Goal: Information Seeking & Learning: Learn about a topic

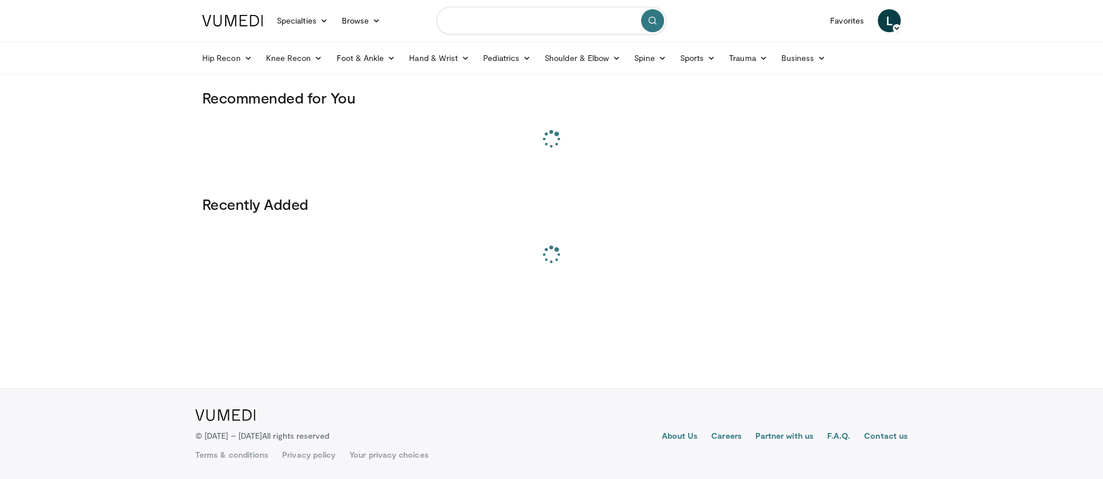
click at [469, 25] on input "Search topics, interventions" at bounding box center [552, 21] width 230 height 28
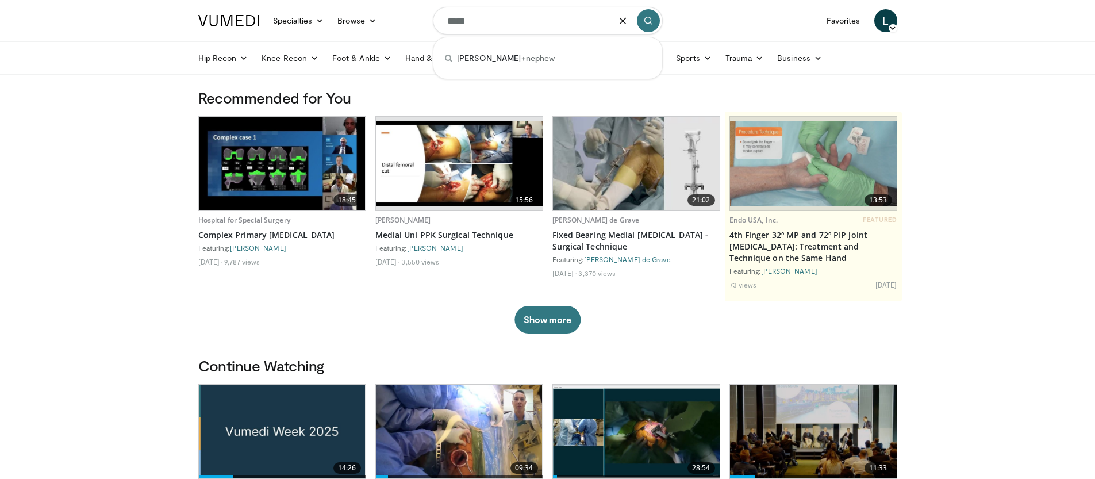
type input "*****"
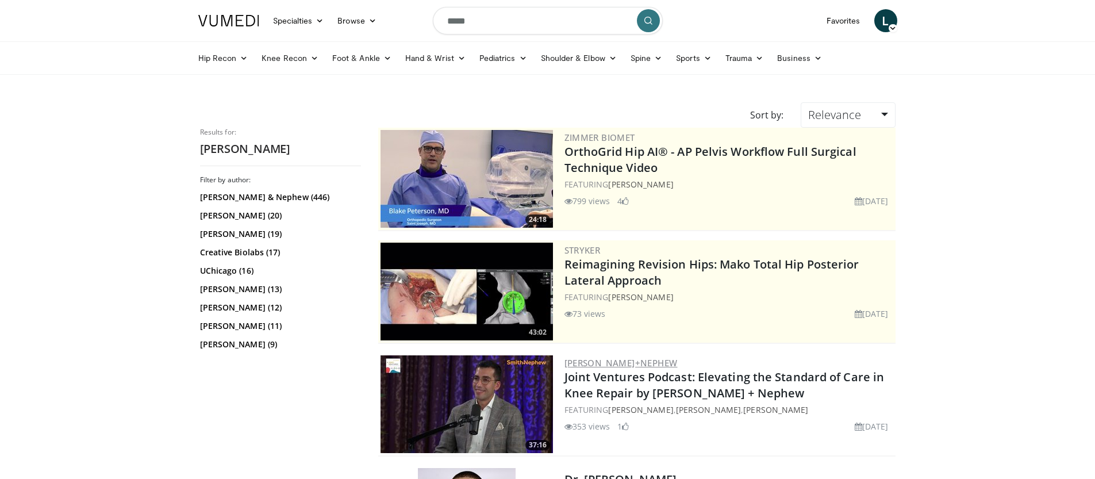
click at [625, 360] on link "[PERSON_NAME]+Nephew" at bounding box center [620, 362] width 113 height 11
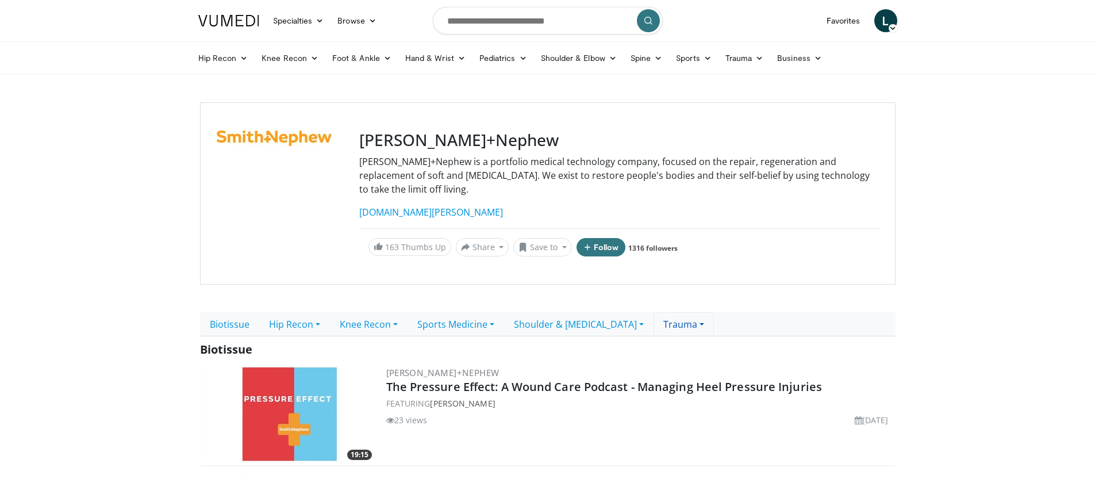
click at [709, 313] on link "Trauma" at bounding box center [683, 324] width 60 height 24
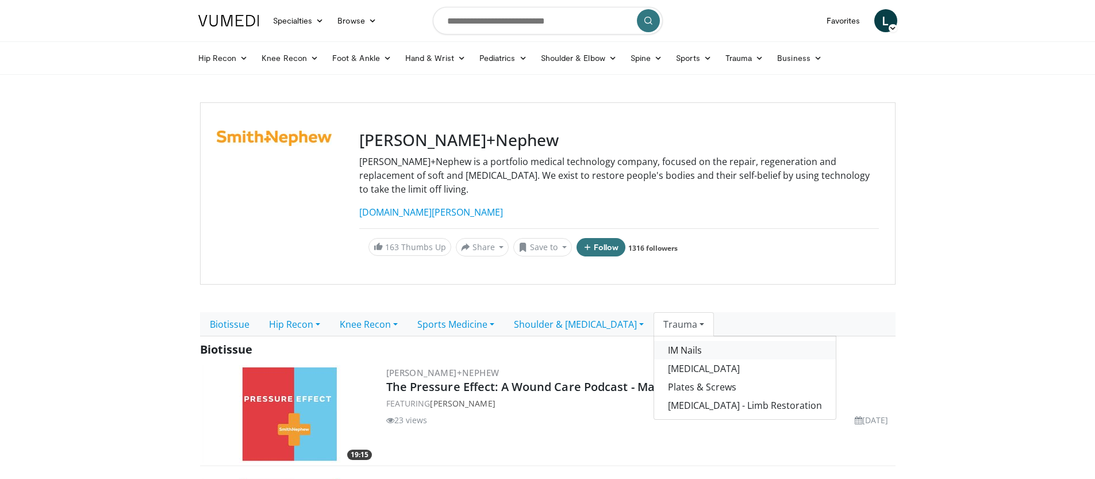
click at [700, 341] on link "IM Nails" at bounding box center [745, 350] width 182 height 18
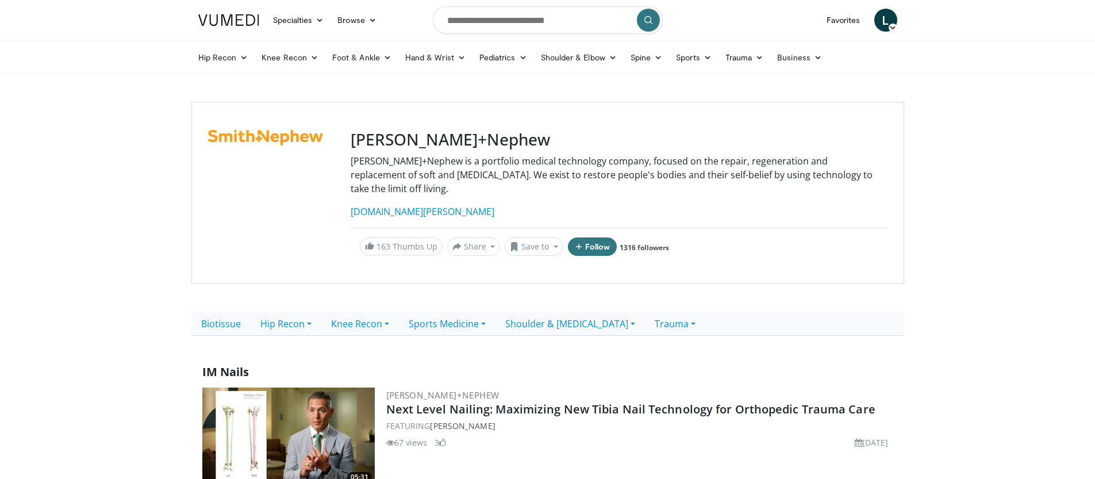
scroll to position [188, 0]
